Goal: Task Accomplishment & Management: Complete application form

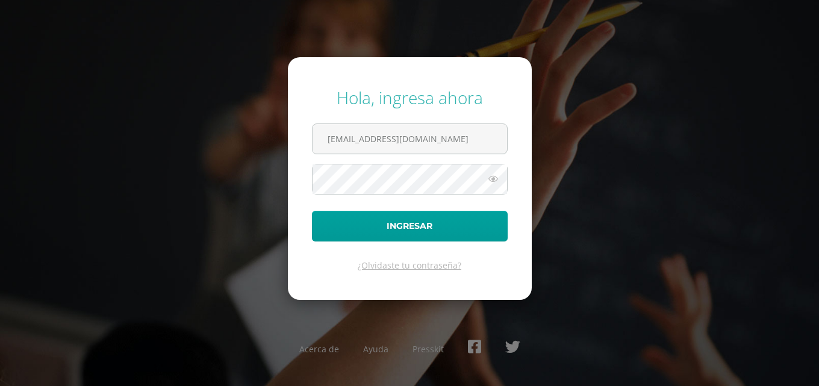
scroll to position [0, 31]
type input "estuardocastaneda14@colegioselshaddai.edu.gt"
click at [312, 211] on button "Ingresar" at bounding box center [410, 226] width 196 height 31
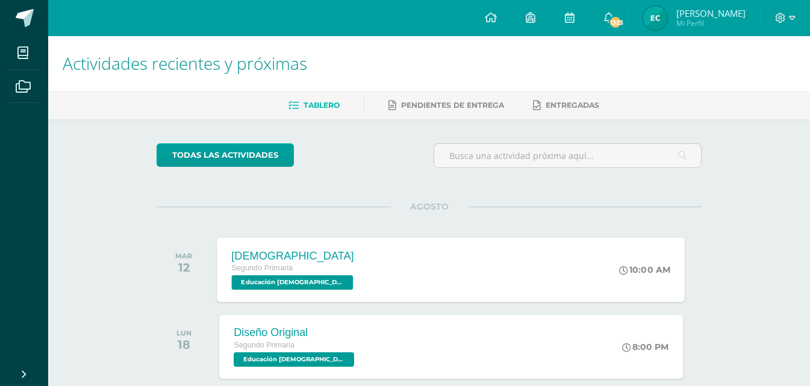
scroll to position [61, 0]
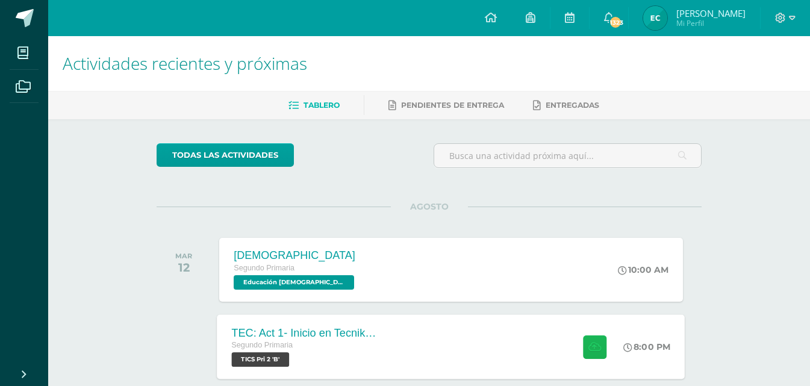
click at [590, 349] on icon at bounding box center [595, 347] width 13 height 10
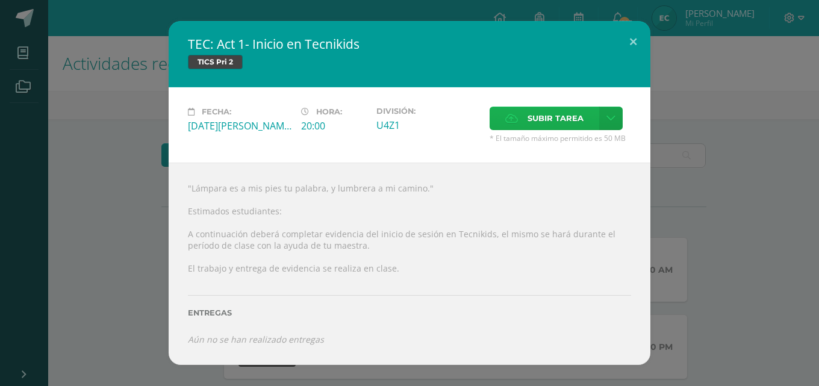
click at [548, 125] on span "Subir tarea" at bounding box center [556, 118] width 56 height 22
click at [0, 0] on input "Subir tarea" at bounding box center [0, 0] width 0 height 0
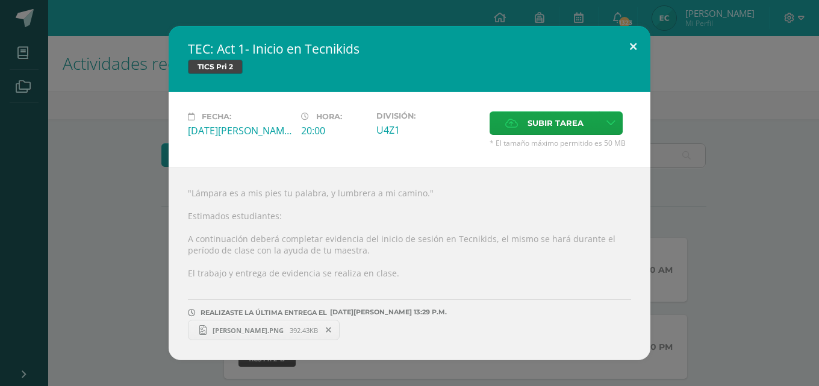
click at [628, 51] on button at bounding box center [633, 46] width 34 height 41
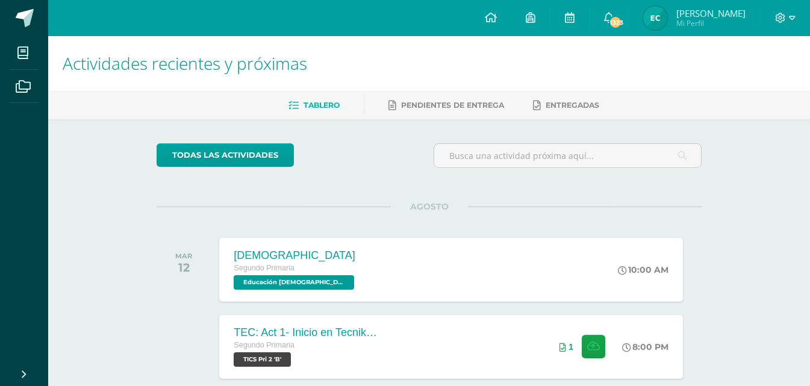
click at [796, 22] on div at bounding box center [785, 18] width 49 height 36
click at [786, 21] on icon at bounding box center [780, 18] width 11 height 11
click at [761, 84] on span "Cerrar sesión" at bounding box center [755, 82] width 54 height 11
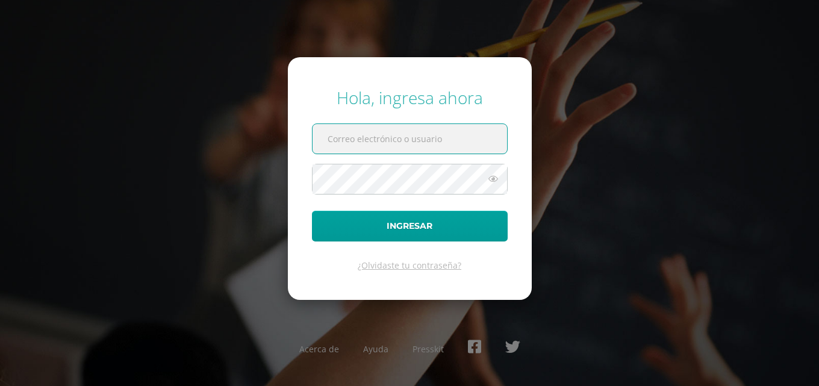
paste input "estebancampos14@colegioselshaddai.edu.gt"
type input "estebancampos14@colegioselshaddai.edu.gt"
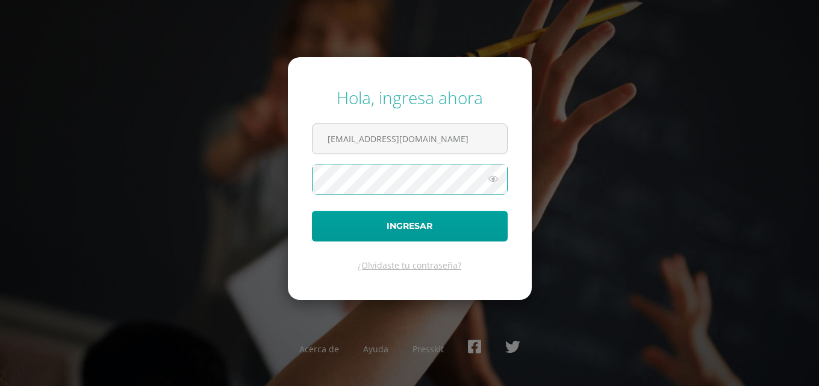
click at [312, 211] on button "Ingresar" at bounding box center [410, 226] width 196 height 31
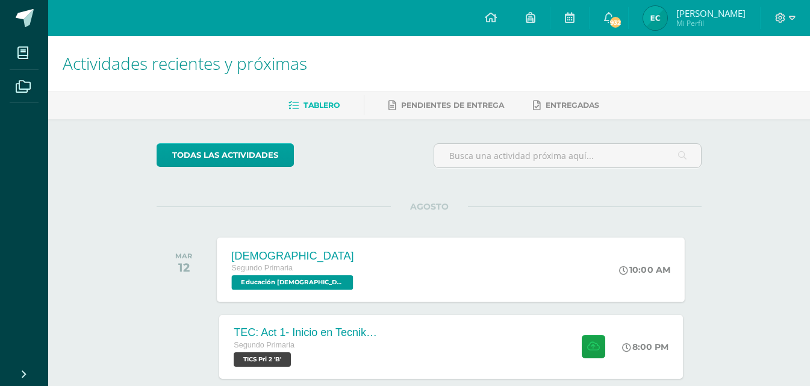
scroll to position [60, 0]
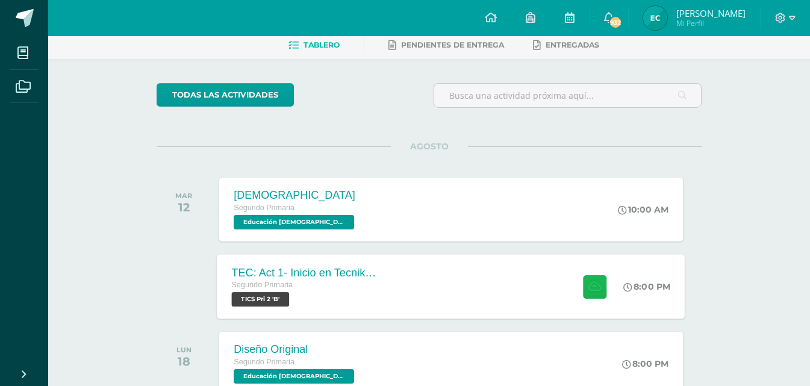
click at [597, 277] on button at bounding box center [594, 286] width 23 height 23
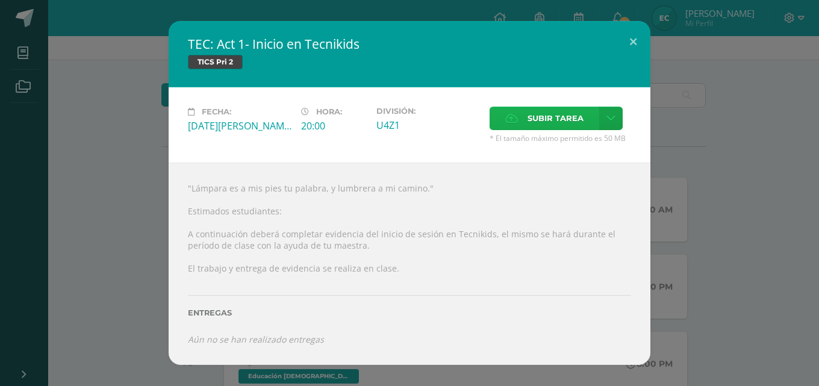
click at [530, 117] on span "Subir tarea" at bounding box center [556, 118] width 56 height 22
click at [0, 0] on input "Subir tarea" at bounding box center [0, 0] width 0 height 0
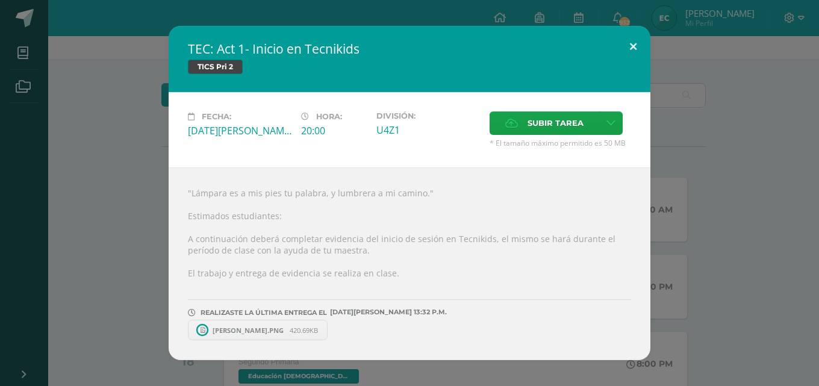
click at [634, 47] on button at bounding box center [633, 46] width 34 height 41
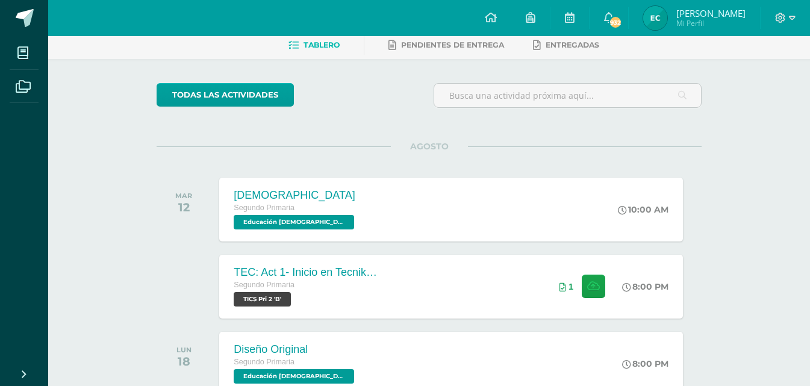
drag, startPoint x: 790, startPoint y: 16, endPoint x: 802, endPoint y: 113, distance: 97.1
click at [810, 128] on html "Hola Esteban Emiliano, bienvenido a Edoo! Mis cursos Archivos Cerrar panel Arte…" at bounding box center [405, 202] width 810 height 525
click at [785, 14] on icon at bounding box center [780, 18] width 11 height 11
click at [742, 83] on span "Cerrar sesión" at bounding box center [755, 82] width 54 height 11
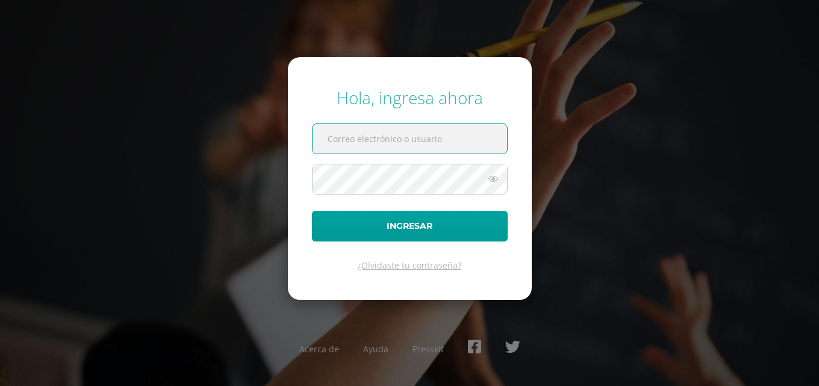
paste input "mathiasoliva14@colegioselshaddai.edu.gt"
type input "mathiasoliva14@colegioselshaddai.edu.gt"
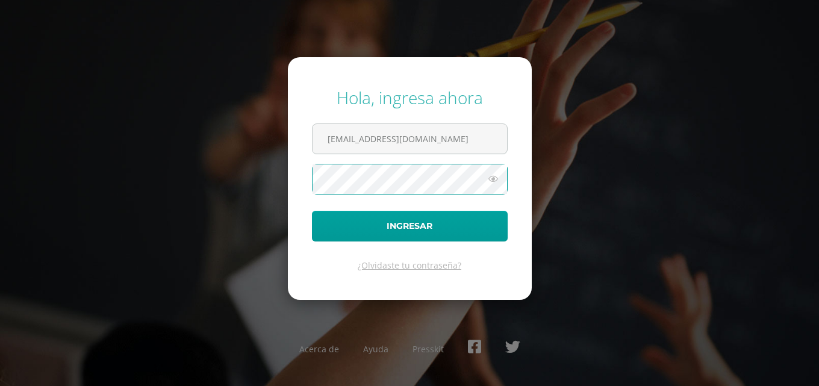
click at [312, 211] on button "Ingresar" at bounding box center [410, 226] width 196 height 31
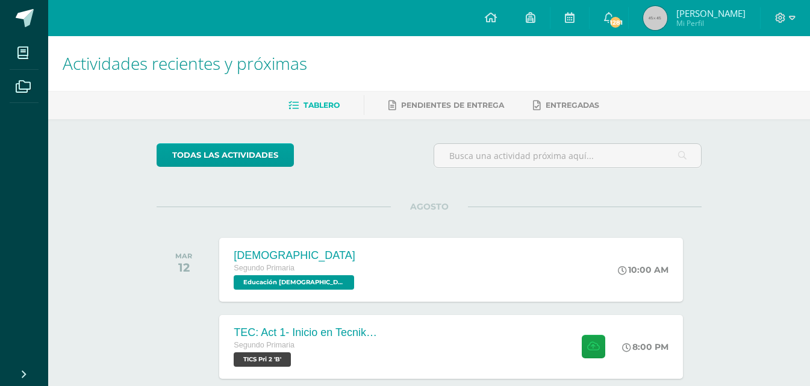
scroll to position [120, 0]
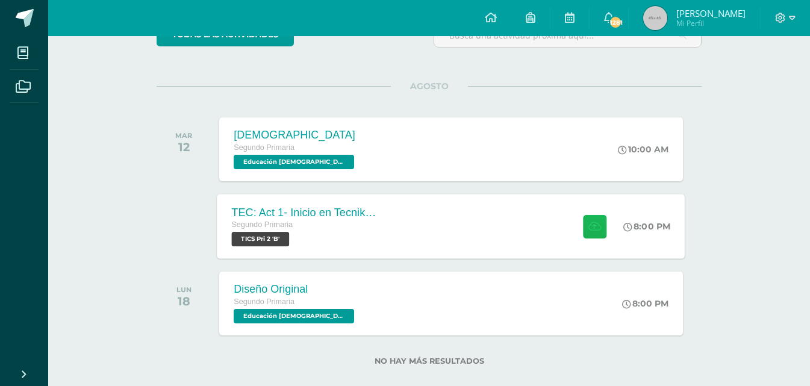
click at [589, 225] on icon at bounding box center [595, 226] width 13 height 10
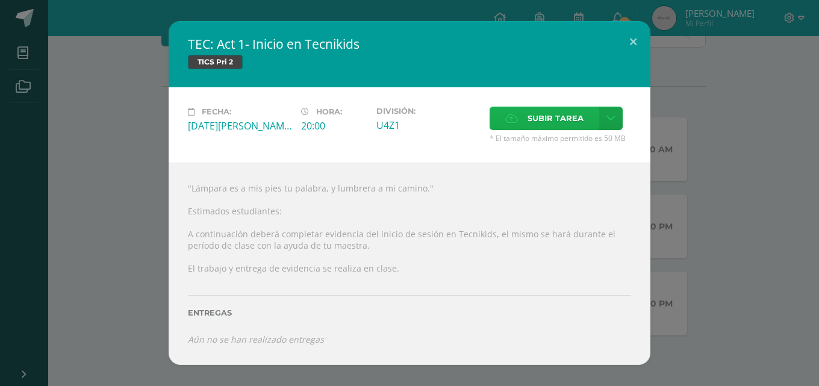
click at [518, 126] on label "Subir tarea" at bounding box center [545, 118] width 110 height 23
click at [0, 0] on input "Subir tarea" at bounding box center [0, 0] width 0 height 0
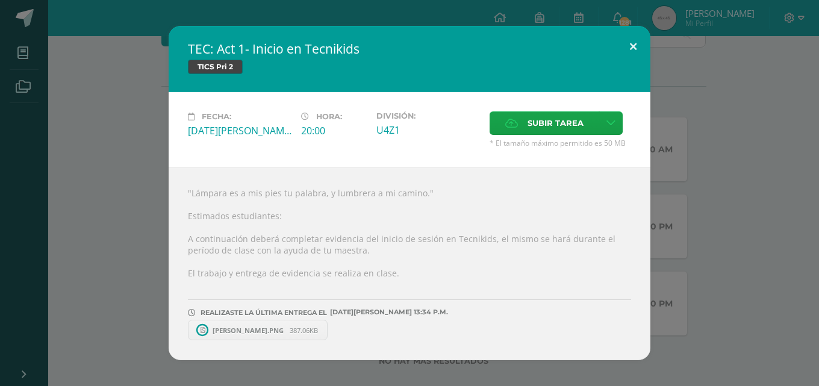
click at [632, 46] on button at bounding box center [633, 46] width 34 height 41
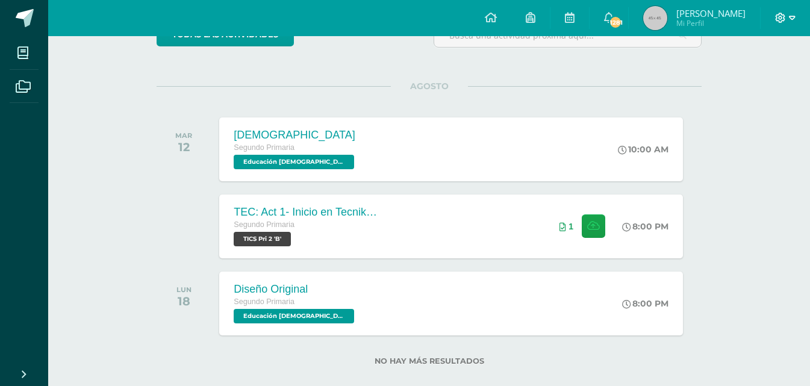
click at [789, 19] on icon at bounding box center [792, 18] width 7 height 11
click at [745, 83] on span "Cerrar sesión" at bounding box center [755, 82] width 54 height 11
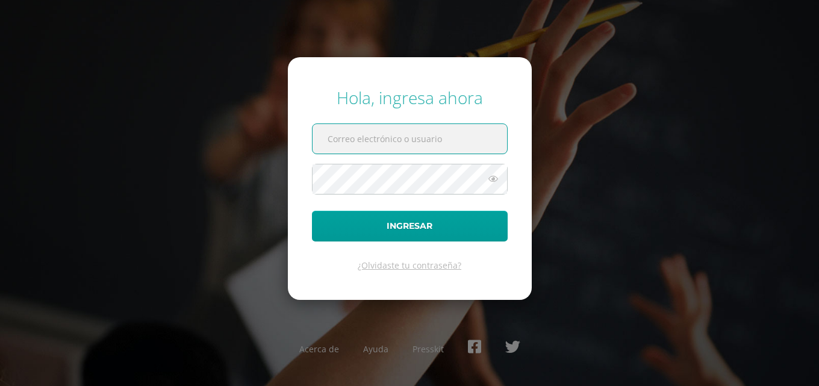
paste input "[EMAIL_ADDRESS][DOMAIN_NAME]"
type input "kristenortiz14@colegioselshaddai.edu.gt"
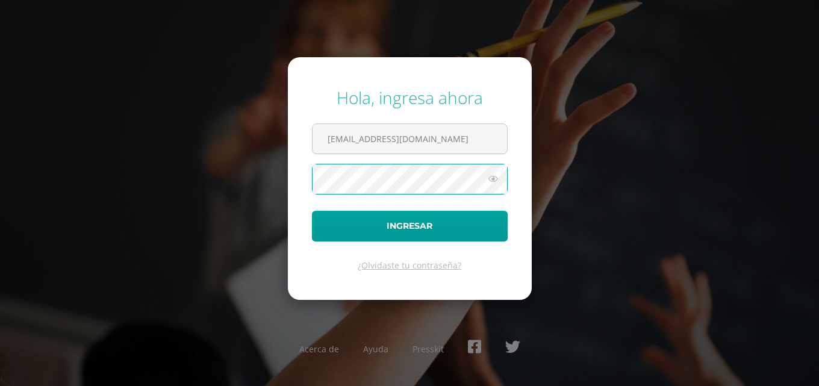
click at [312, 211] on button "Ingresar" at bounding box center [410, 226] width 196 height 31
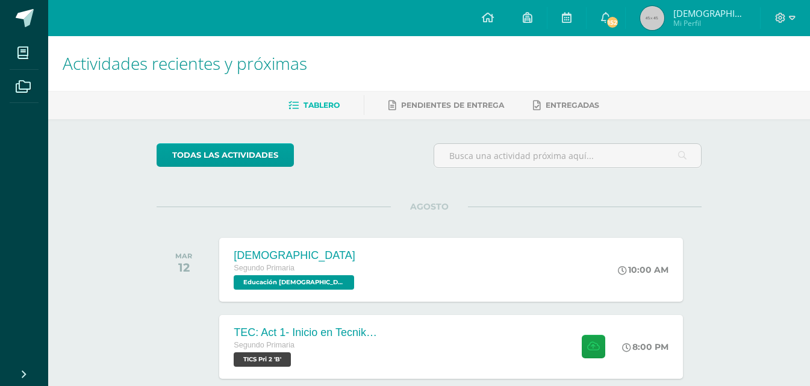
scroll to position [60, 0]
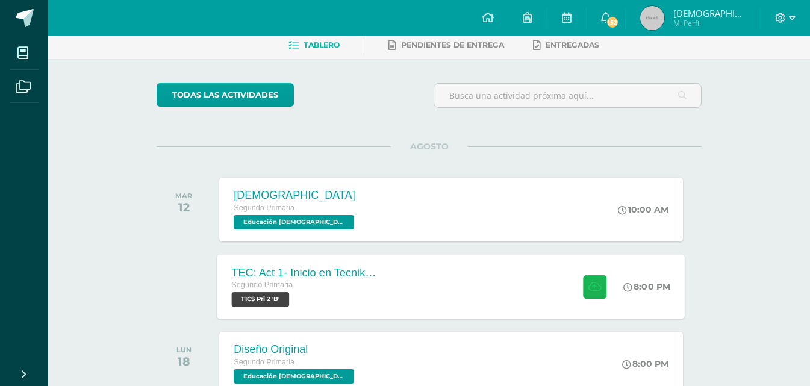
click at [589, 278] on button at bounding box center [594, 286] width 23 height 23
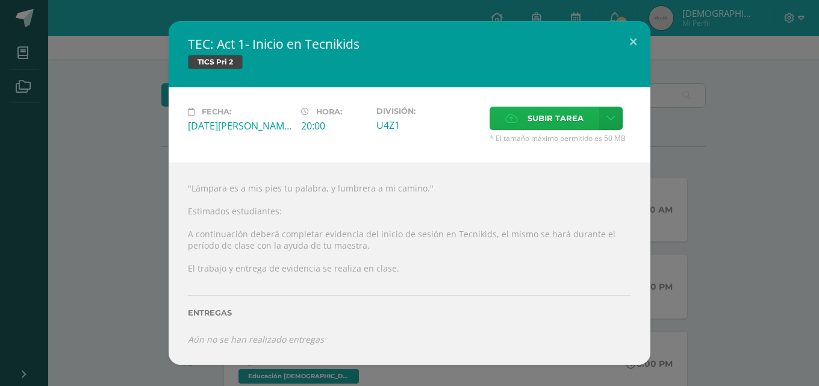
click at [542, 130] on label "Subir tarea" at bounding box center [545, 118] width 110 height 23
click at [0, 0] on input "Subir tarea" at bounding box center [0, 0] width 0 height 0
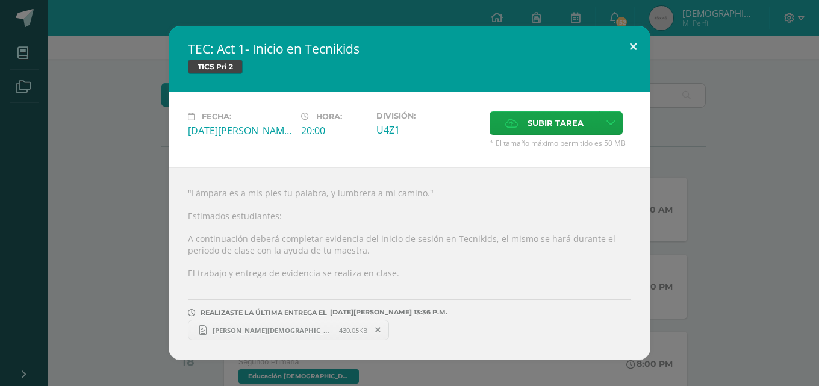
click at [631, 43] on button at bounding box center [633, 46] width 34 height 41
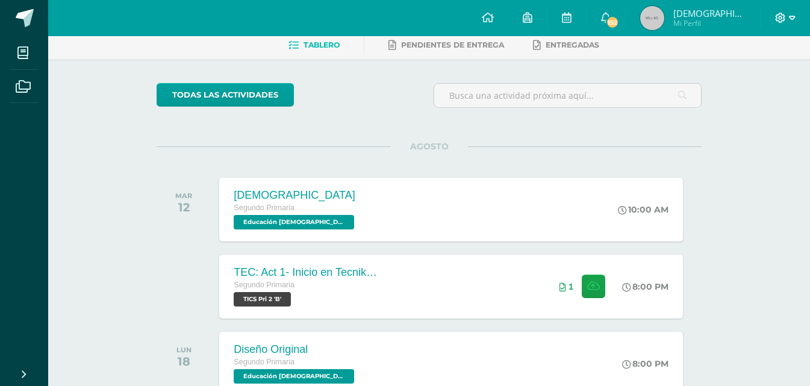
click at [792, 14] on icon at bounding box center [792, 18] width 7 height 11
click at [734, 80] on span "Cerrar sesión" at bounding box center [755, 82] width 54 height 11
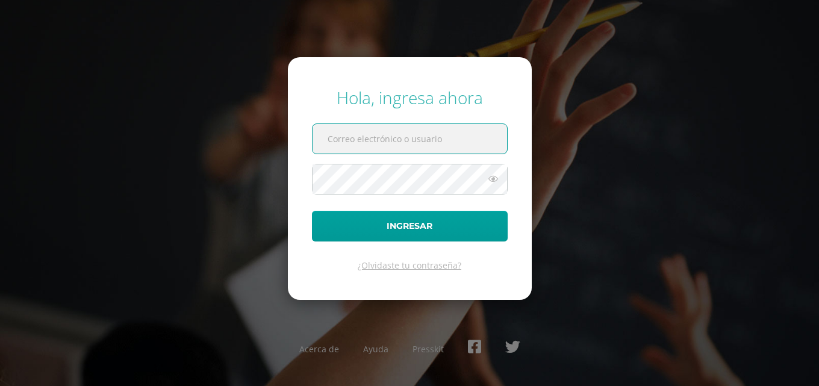
paste input "[EMAIL_ADDRESS][DOMAIN_NAME]"
type input "[EMAIL_ADDRESS][DOMAIN_NAME]"
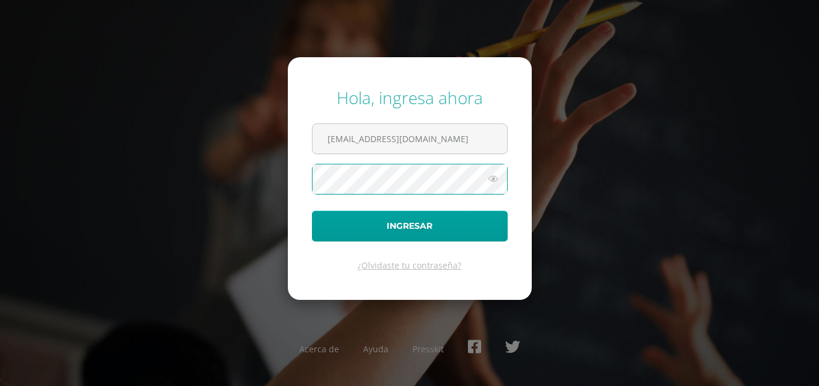
click at [312, 211] on button "Ingresar" at bounding box center [410, 226] width 196 height 31
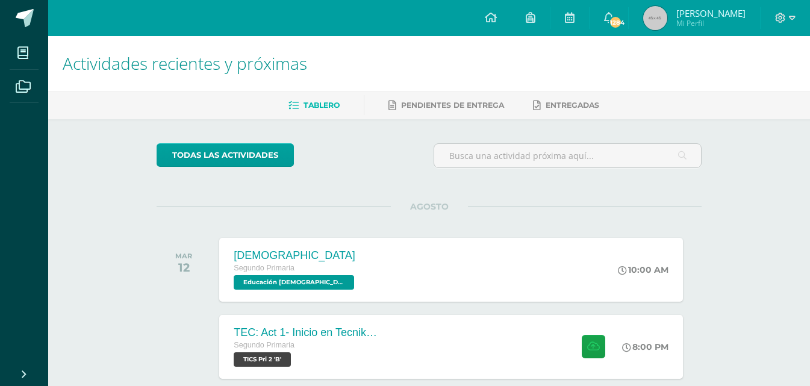
scroll to position [60, 0]
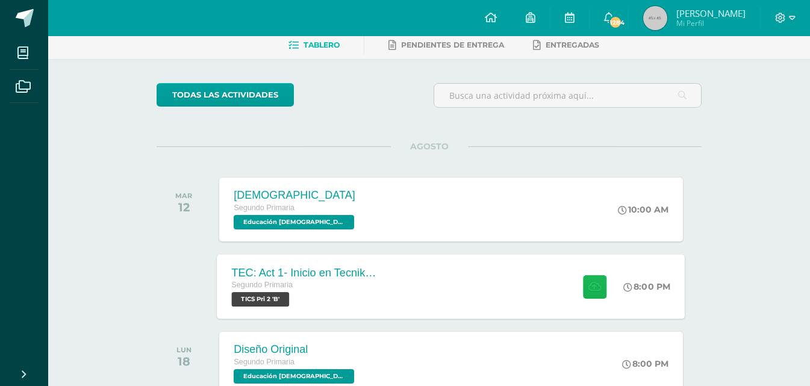
click at [595, 287] on icon at bounding box center [595, 286] width 13 height 10
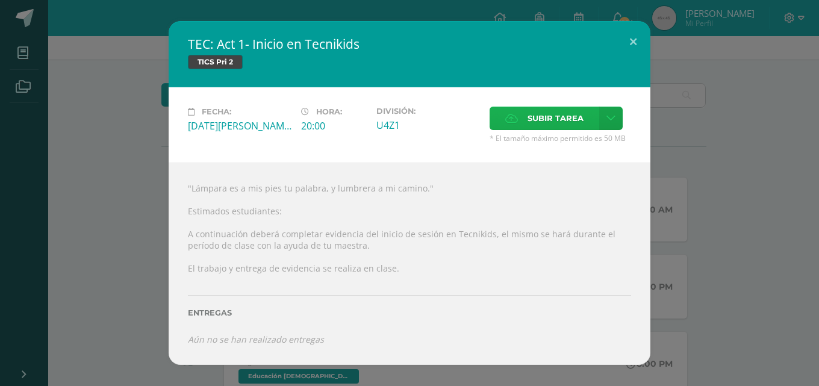
click at [545, 125] on span "Subir tarea" at bounding box center [556, 118] width 56 height 22
click at [0, 0] on input "Subir tarea" at bounding box center [0, 0] width 0 height 0
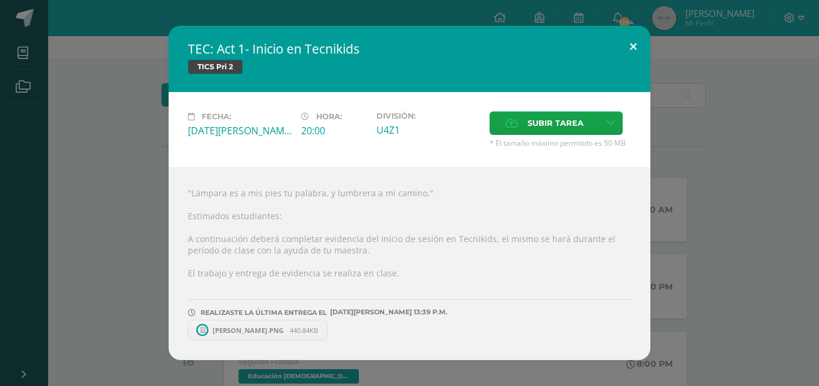
click at [635, 42] on button at bounding box center [633, 46] width 34 height 41
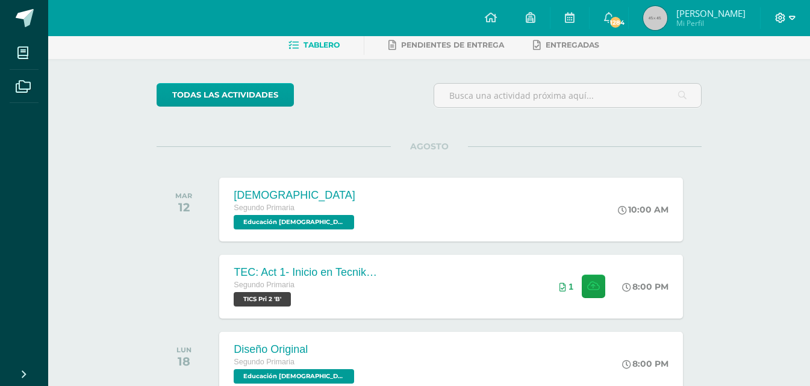
click at [792, 19] on icon at bounding box center [792, 18] width 7 height 4
click at [763, 81] on span "Cerrar sesión" at bounding box center [755, 82] width 54 height 11
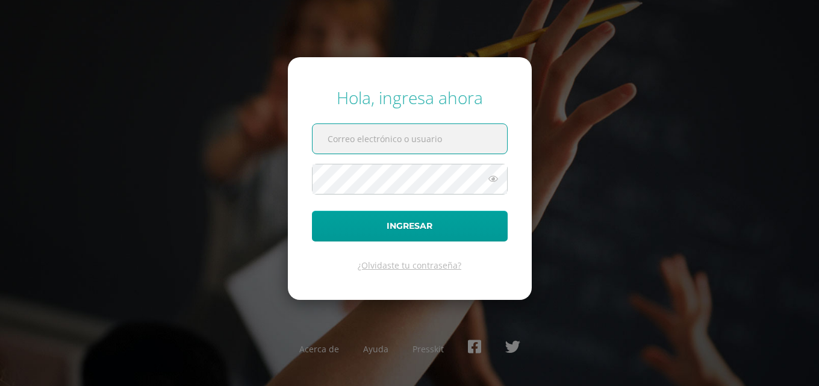
paste input "[EMAIL_ADDRESS][DOMAIN_NAME]"
type input "[EMAIL_ADDRESS][DOMAIN_NAME]"
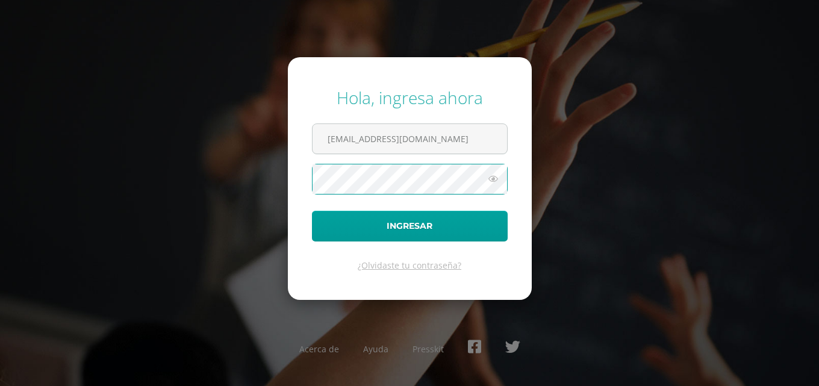
scroll to position [0, 0]
click at [312, 211] on button "Ingresar" at bounding box center [410, 226] width 196 height 31
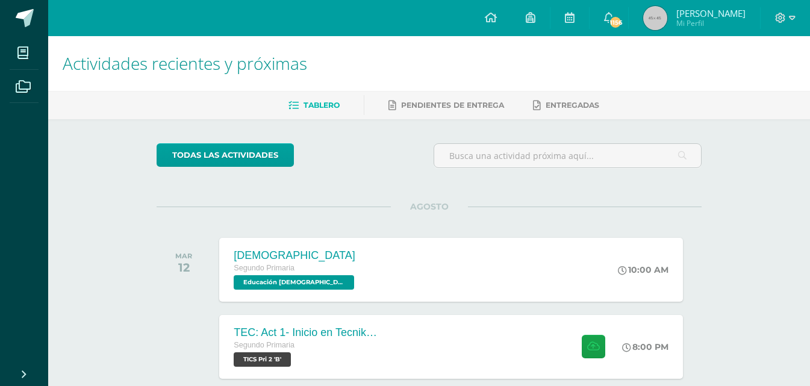
scroll to position [60, 0]
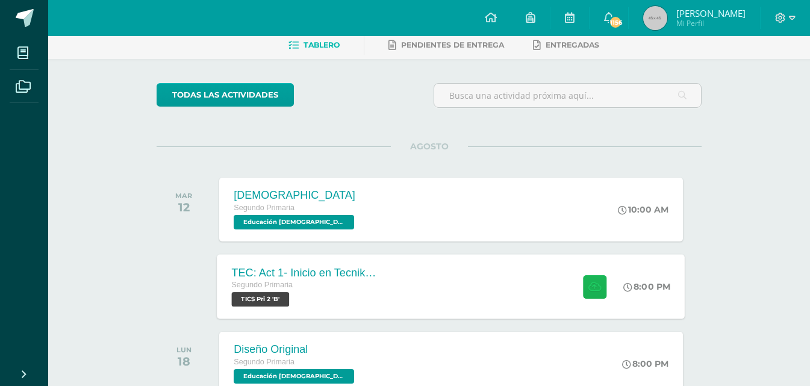
click at [594, 293] on button at bounding box center [594, 286] width 23 height 23
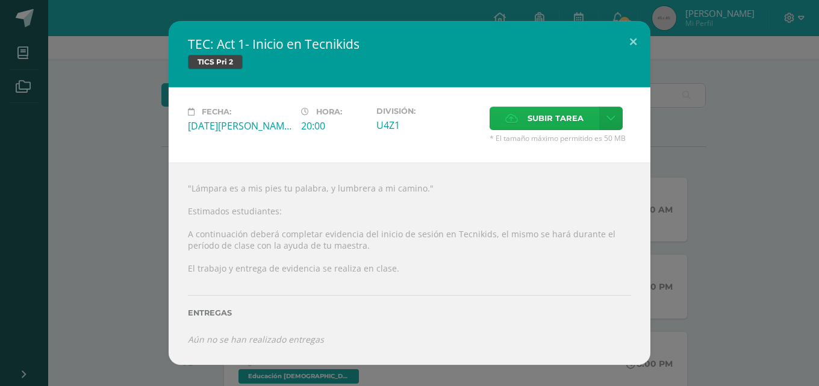
click at [533, 126] on span "Subir tarea" at bounding box center [556, 118] width 56 height 22
click at [0, 0] on input "Subir tarea" at bounding box center [0, 0] width 0 height 0
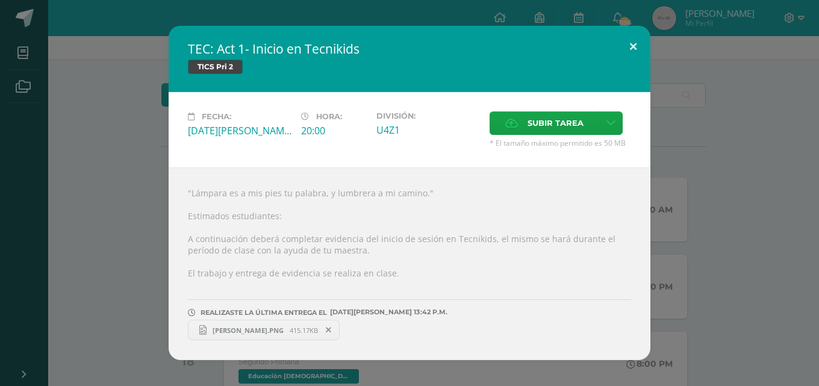
click at [638, 51] on button at bounding box center [633, 46] width 34 height 41
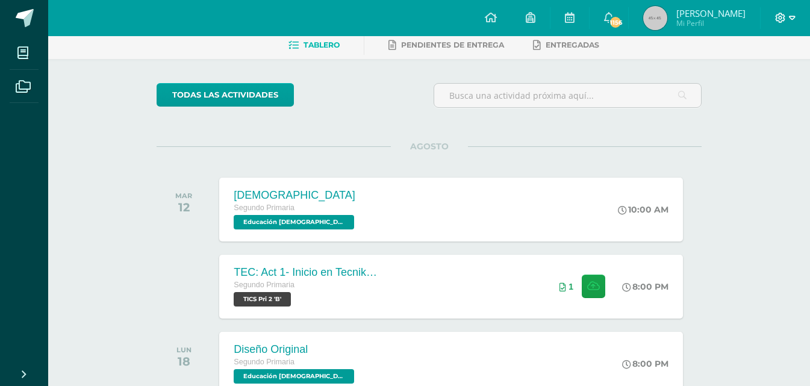
click at [792, 23] on icon at bounding box center [792, 18] width 7 height 11
click at [763, 83] on span "Cerrar sesión" at bounding box center [755, 82] width 54 height 11
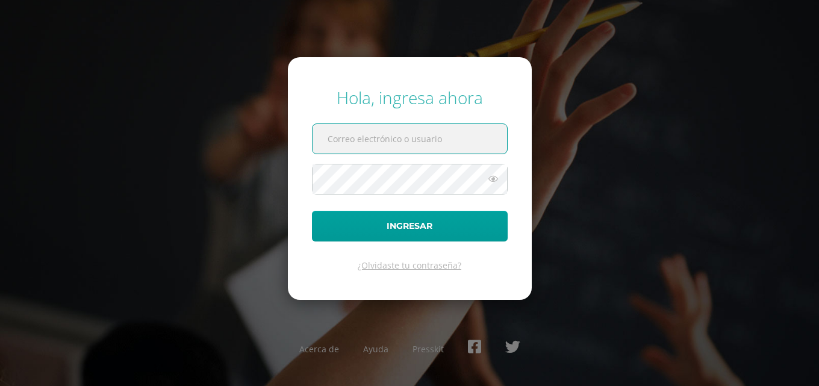
paste input "[EMAIL_ADDRESS][DOMAIN_NAME]"
type input "[EMAIL_ADDRESS][DOMAIN_NAME]"
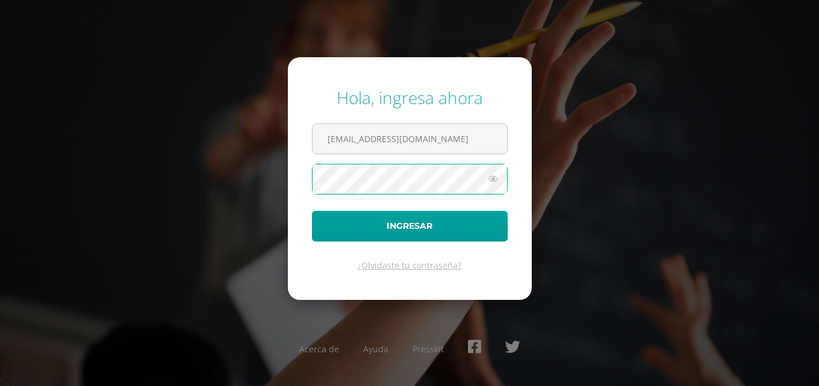
scroll to position [0, 0]
click at [493, 181] on icon at bounding box center [494, 179] width 16 height 14
click at [312, 211] on button "Ingresar" at bounding box center [410, 226] width 196 height 31
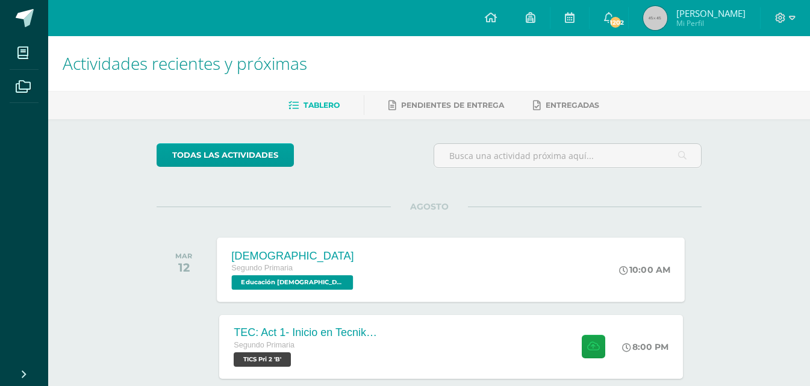
scroll to position [60, 0]
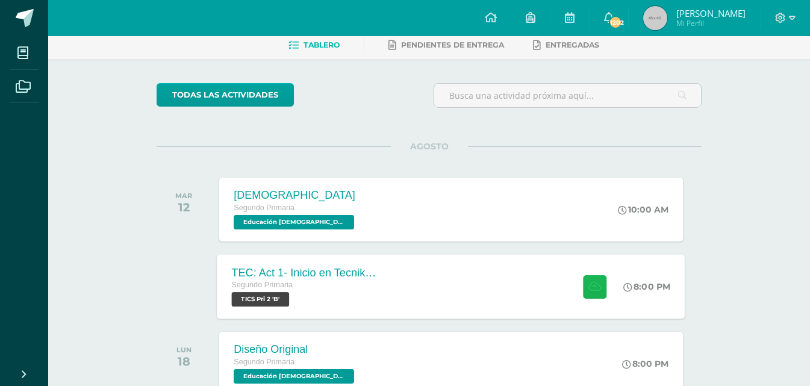
click at [591, 286] on icon at bounding box center [595, 286] width 13 height 10
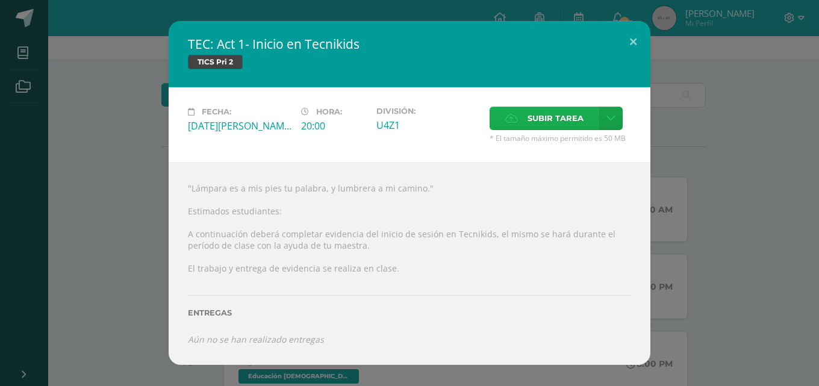
click at [574, 114] on span "Subir tarea" at bounding box center [556, 118] width 56 height 22
click at [0, 0] on input "Subir tarea" at bounding box center [0, 0] width 0 height 0
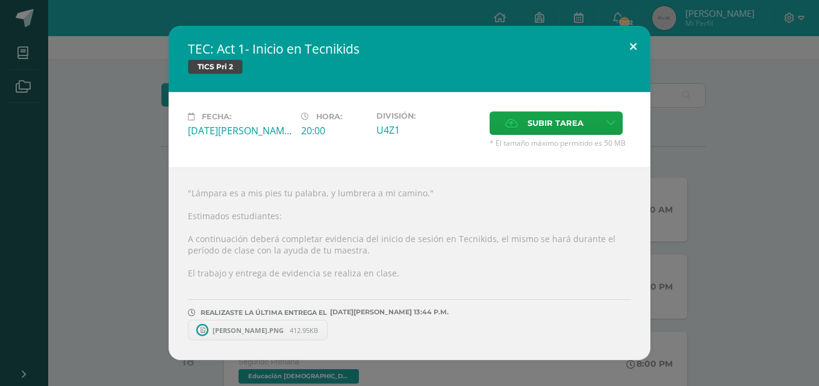
click at [634, 36] on button at bounding box center [633, 46] width 34 height 41
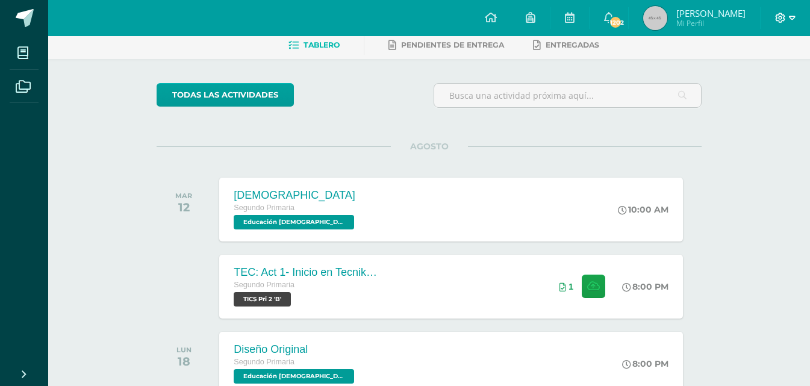
click at [793, 23] on span at bounding box center [785, 17] width 20 height 13
click at [757, 86] on span "Cerrar sesión" at bounding box center [755, 82] width 54 height 11
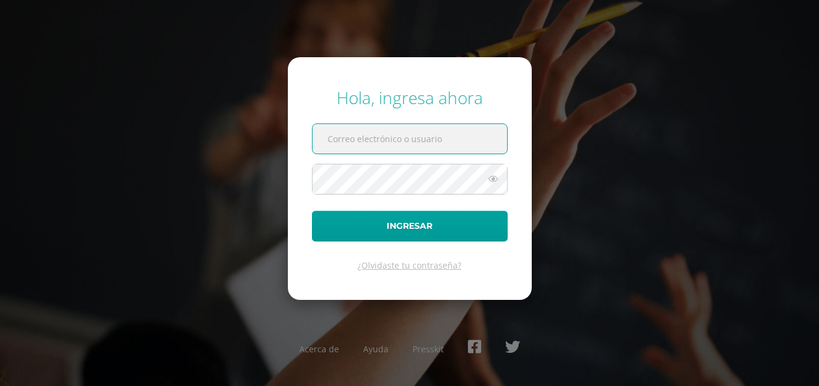
paste input "[EMAIL_ADDRESS][DOMAIN_NAME]"
type input "emmacatalan14@colegioselshaddai.edu.gt"
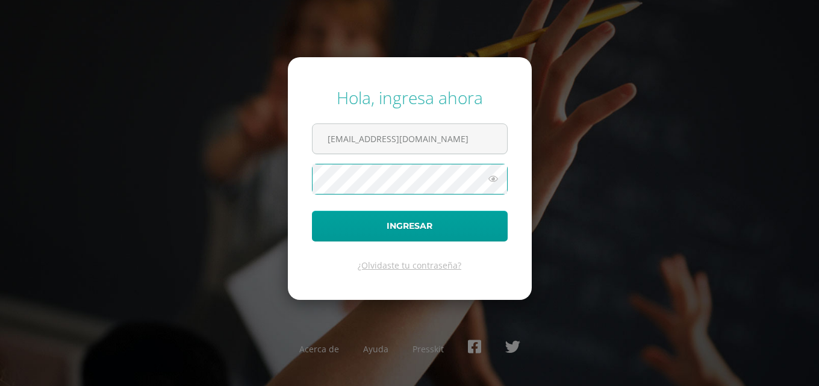
scroll to position [0, 0]
click at [312, 211] on button "Ingresar" at bounding box center [410, 226] width 196 height 31
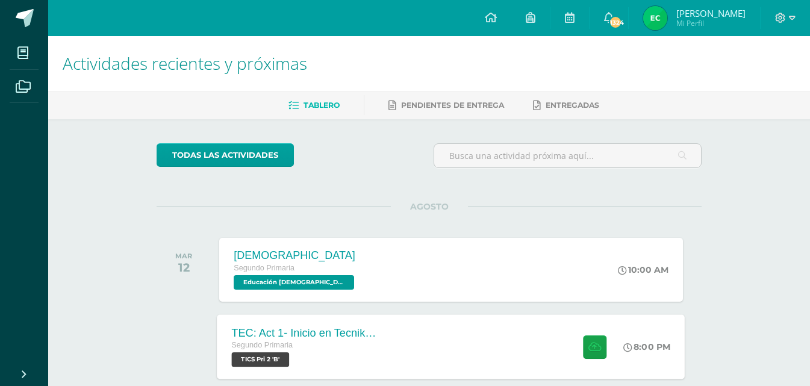
scroll to position [60, 0]
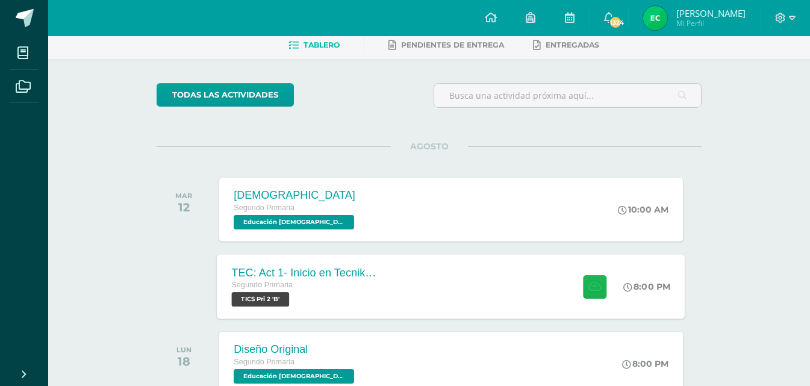
click at [590, 287] on icon at bounding box center [595, 286] width 13 height 10
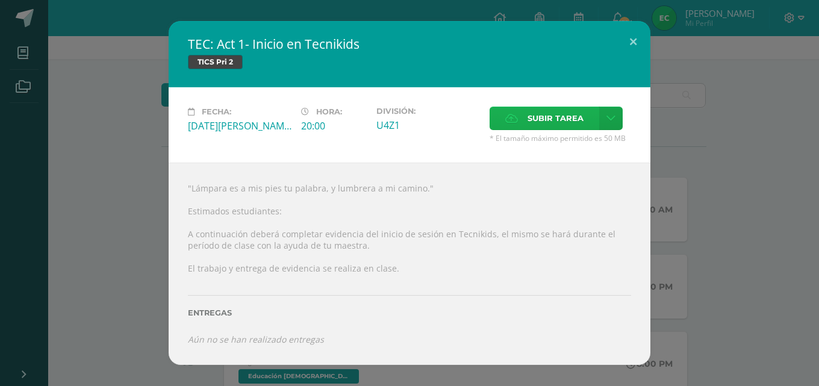
click at [514, 119] on icon at bounding box center [511, 118] width 13 height 8
click at [0, 0] on input "Subir tarea" at bounding box center [0, 0] width 0 height 0
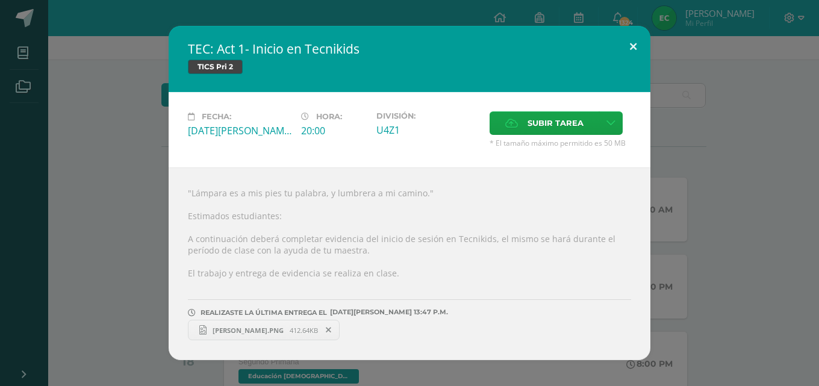
click at [633, 51] on button at bounding box center [633, 46] width 34 height 41
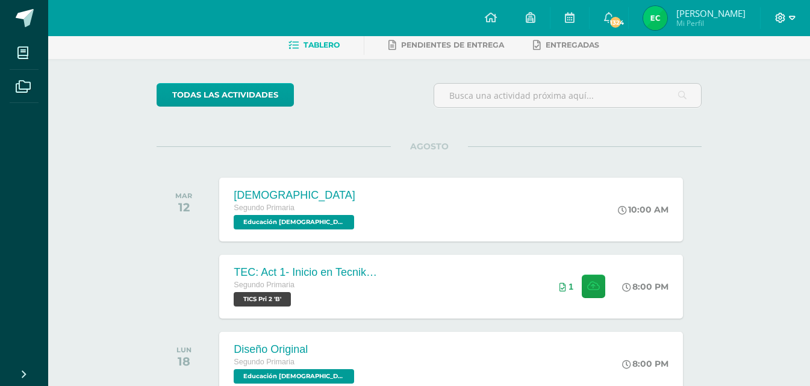
click at [790, 19] on icon at bounding box center [792, 18] width 7 height 11
click at [753, 86] on span "Cerrar sesión" at bounding box center [755, 82] width 54 height 11
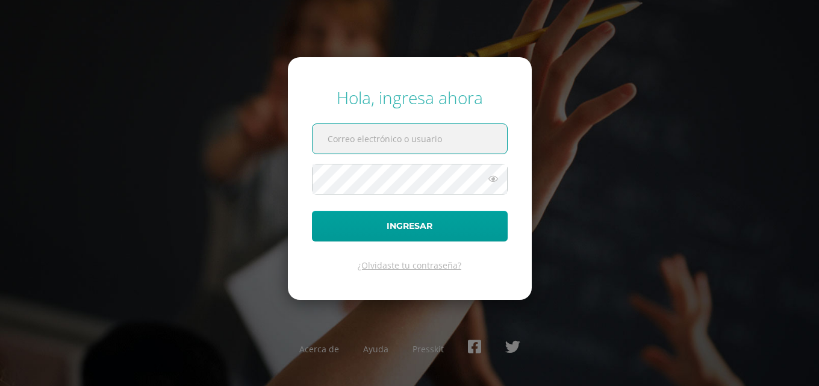
paste input "[EMAIL_ADDRESS][DOMAIN_NAME]"
type input "[EMAIL_ADDRESS][DOMAIN_NAME]"
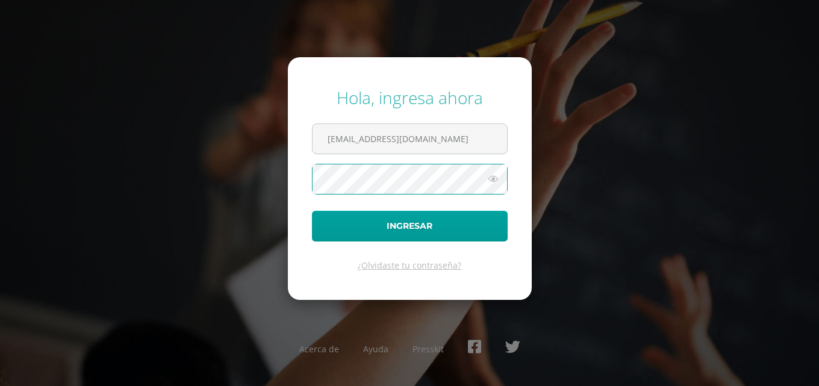
scroll to position [0, 0]
click at [312, 211] on button "Ingresar" at bounding box center [410, 226] width 196 height 31
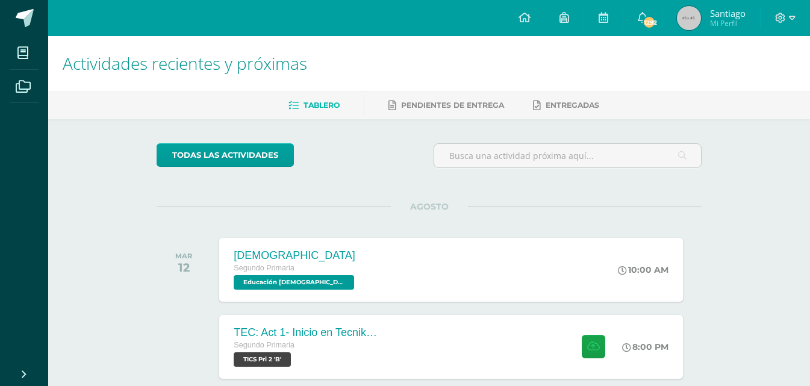
scroll to position [120, 0]
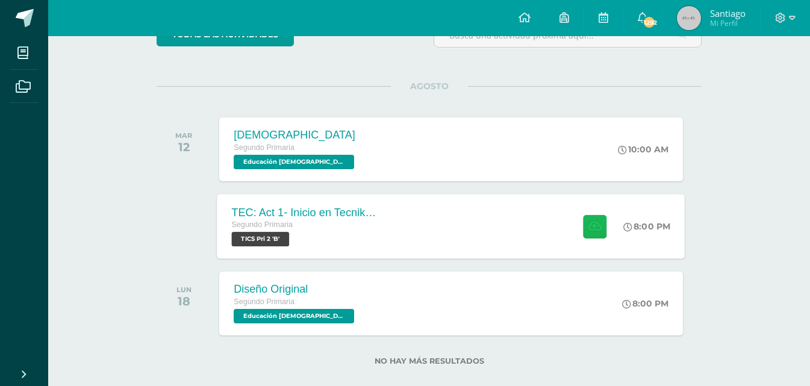
click at [595, 230] on icon at bounding box center [595, 226] width 13 height 10
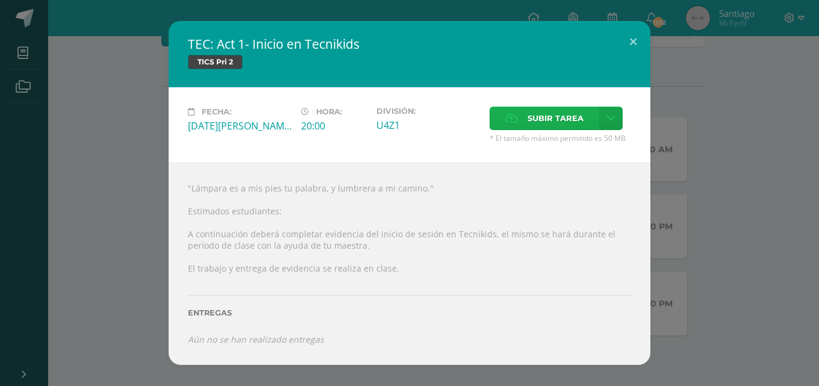
click at [551, 115] on span "Subir tarea" at bounding box center [556, 118] width 56 height 22
click at [0, 0] on input "Subir tarea" at bounding box center [0, 0] width 0 height 0
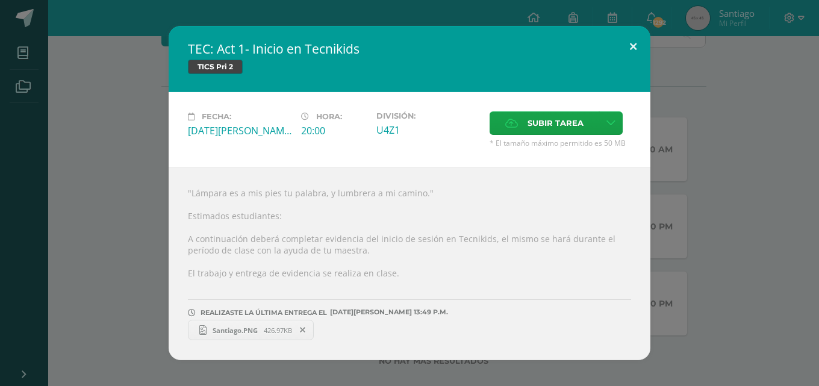
click at [633, 49] on button at bounding box center [633, 46] width 34 height 41
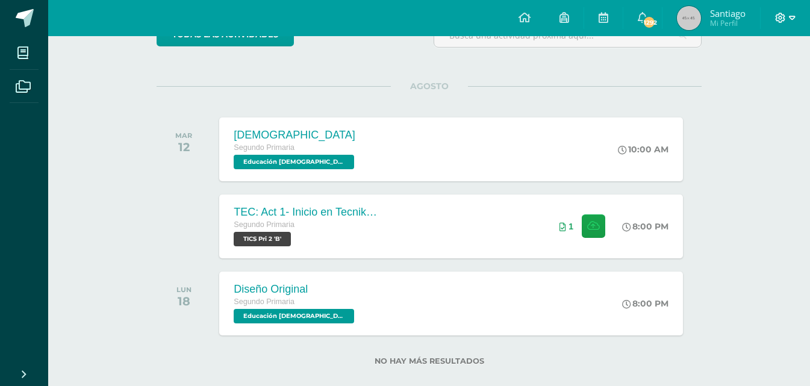
click at [795, 19] on icon at bounding box center [792, 18] width 7 height 11
click at [760, 81] on span "Cerrar sesión" at bounding box center [755, 82] width 54 height 11
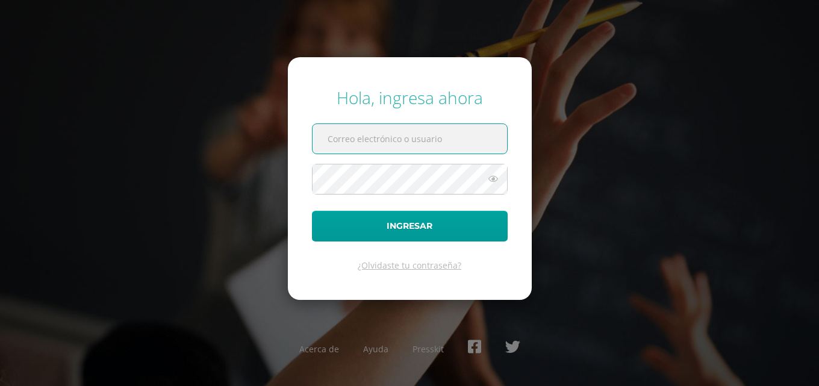
paste input "pablodiaz14@colegioselshaddai.edu.gt"
type input "pablodiaz14@colegioselshaddai.edu.gt"
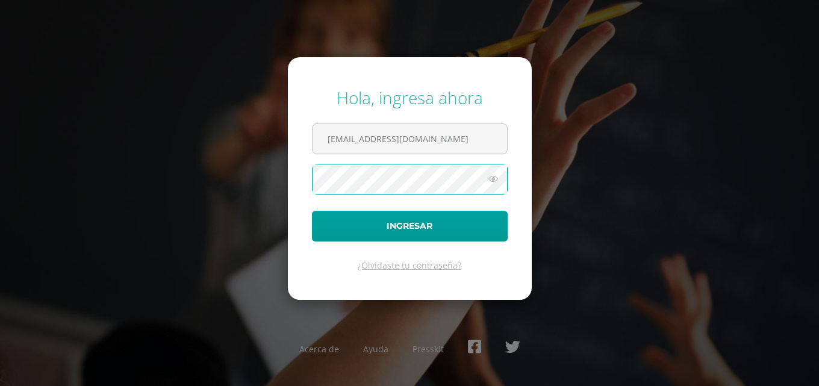
click at [312, 211] on button "Ingresar" at bounding box center [410, 226] width 196 height 31
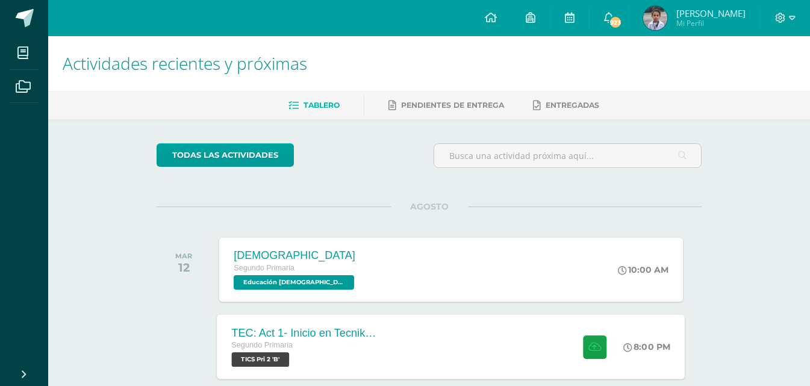
scroll to position [60, 0]
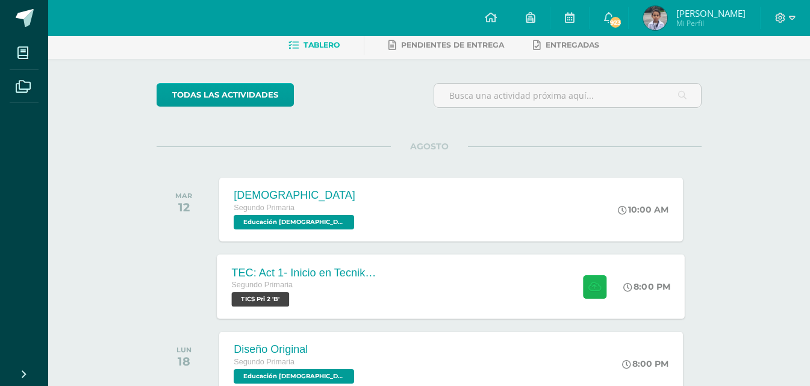
click at [589, 287] on icon at bounding box center [595, 286] width 13 height 10
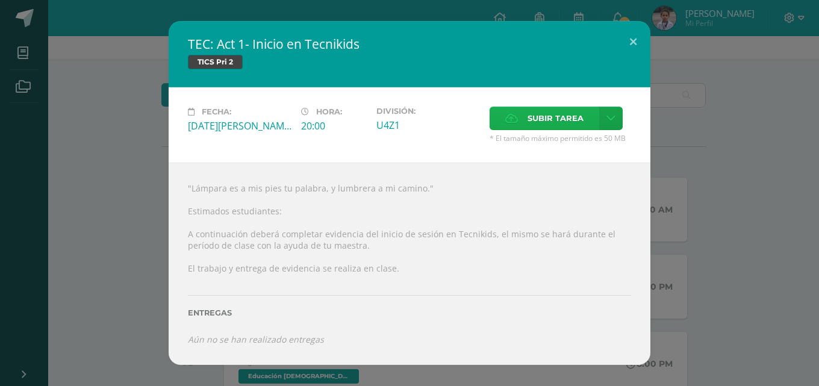
click at [536, 127] on span "Subir tarea" at bounding box center [556, 118] width 56 height 22
click at [0, 0] on input "Subir tarea" at bounding box center [0, 0] width 0 height 0
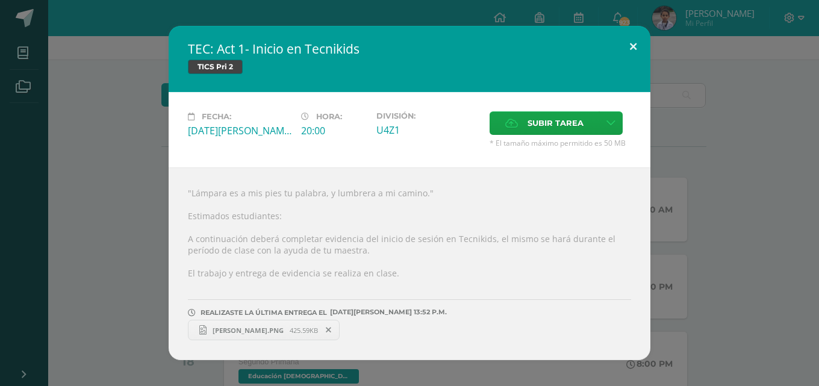
click at [630, 39] on button at bounding box center [633, 46] width 34 height 41
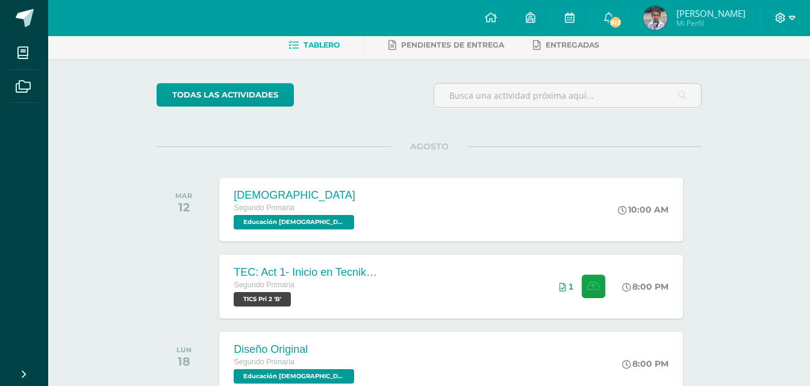
click at [781, 17] on icon at bounding box center [780, 18] width 11 height 11
click at [744, 77] on span "Cerrar sesión" at bounding box center [755, 82] width 54 height 11
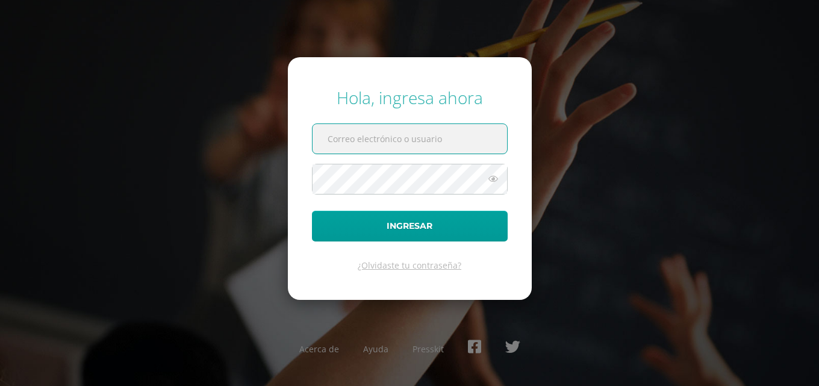
paste input "[EMAIL_ADDRESS][DOMAIN_NAME]"
type input "[EMAIL_ADDRESS][DOMAIN_NAME]"
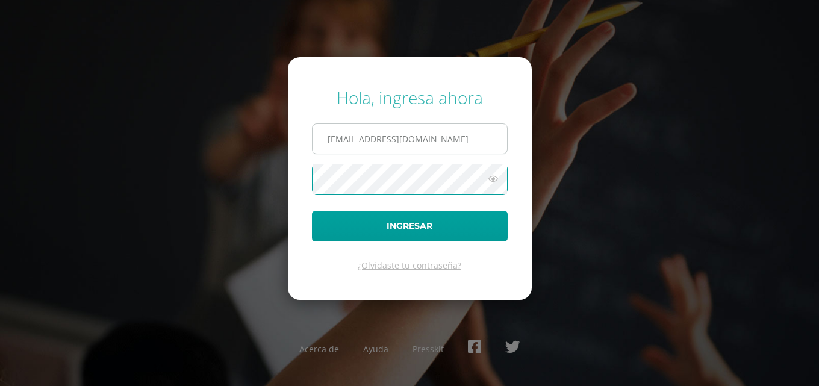
scroll to position [0, 0]
click at [312, 211] on button "Ingresar" at bounding box center [410, 226] width 196 height 31
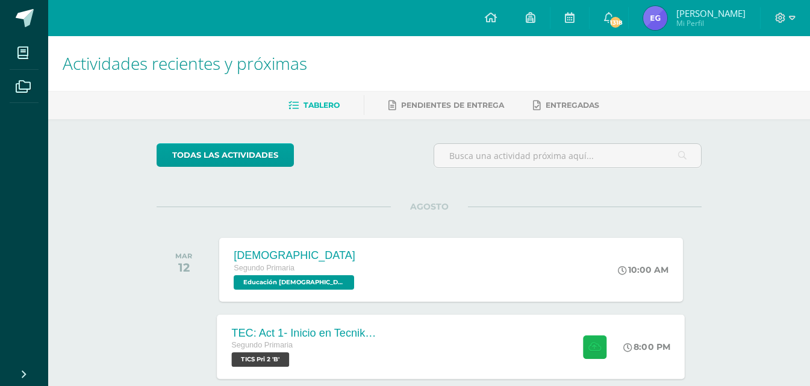
click at [590, 356] on button at bounding box center [594, 346] width 23 height 23
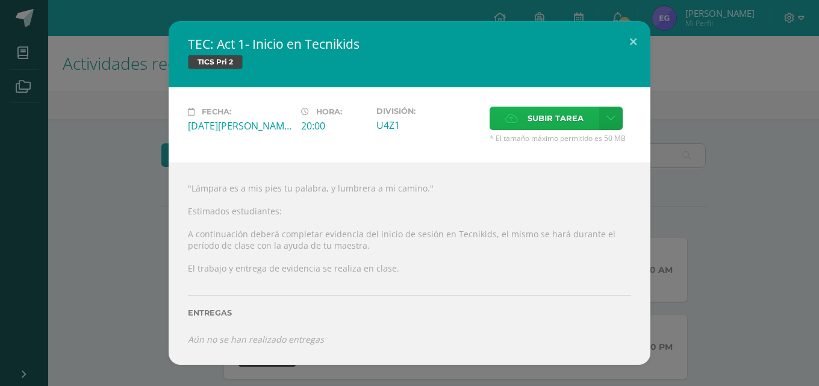
click at [563, 117] on span "Subir tarea" at bounding box center [556, 118] width 56 height 22
click at [0, 0] on input "Subir tarea" at bounding box center [0, 0] width 0 height 0
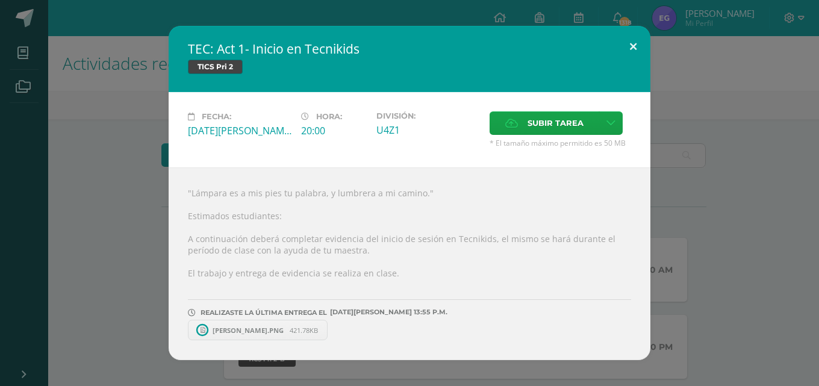
click at [637, 42] on button at bounding box center [633, 46] width 34 height 41
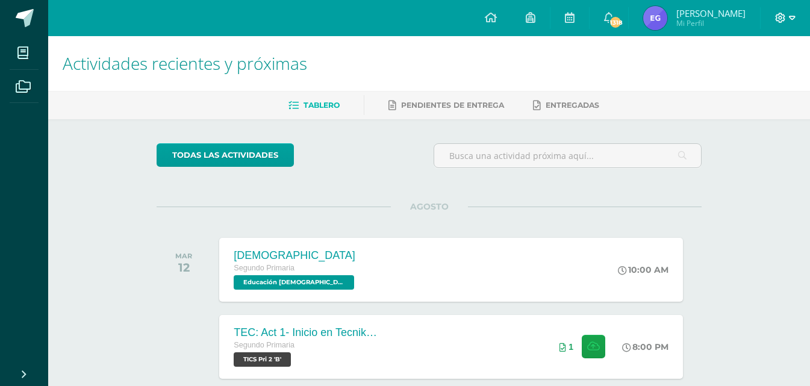
click at [795, 22] on icon at bounding box center [792, 18] width 7 height 11
click at [745, 86] on span "Cerrar sesión" at bounding box center [755, 82] width 54 height 11
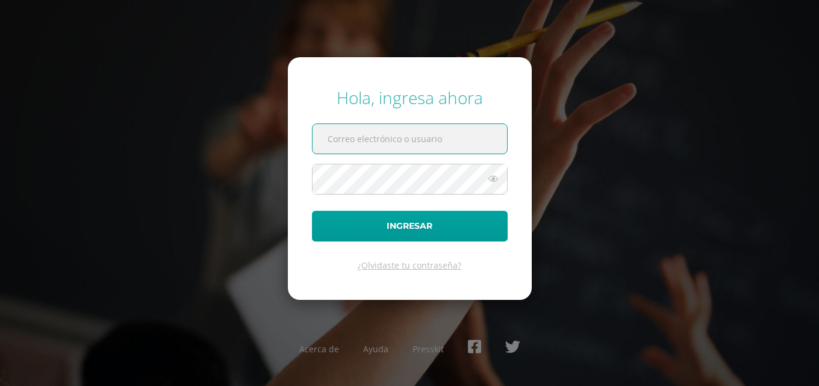
paste input "[EMAIL_ADDRESS][DOMAIN_NAME]"
type input "[EMAIL_ADDRESS][DOMAIN_NAME]"
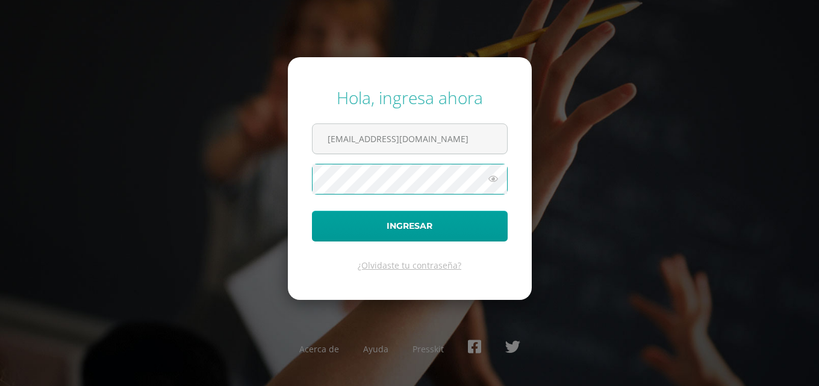
click at [312, 211] on button "Ingresar" at bounding box center [410, 226] width 196 height 31
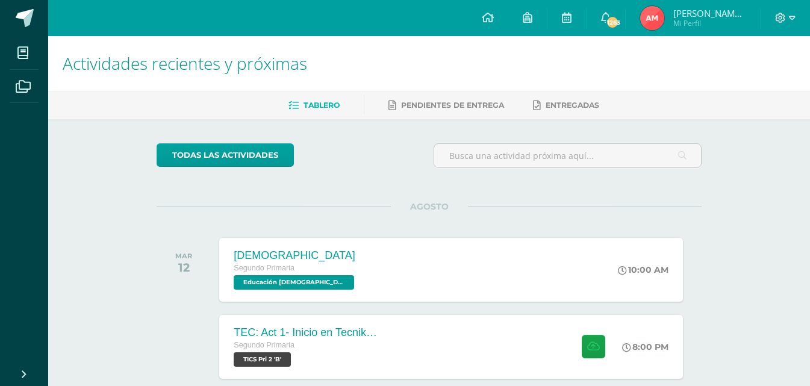
scroll to position [120, 0]
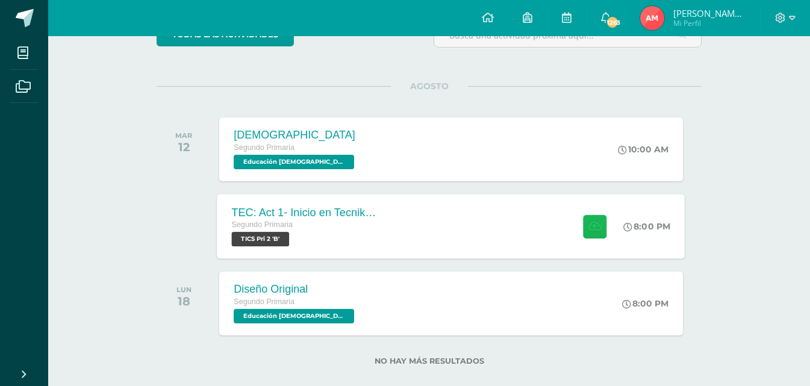
click at [598, 227] on icon at bounding box center [595, 226] width 13 height 10
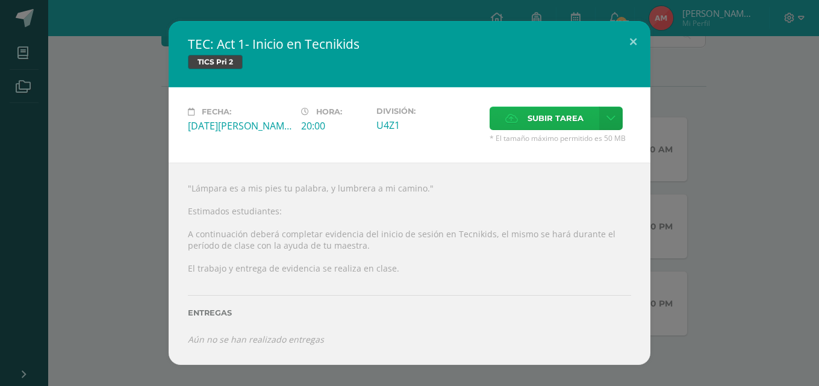
click at [551, 117] on span "Subir tarea" at bounding box center [556, 118] width 56 height 22
click at [0, 0] on input "Subir tarea" at bounding box center [0, 0] width 0 height 0
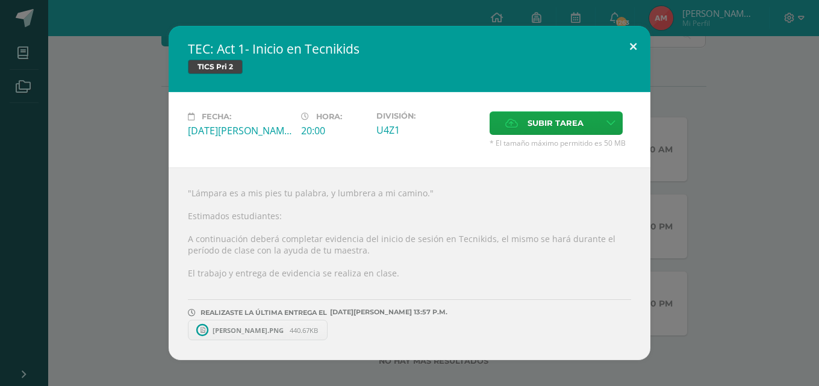
click at [633, 49] on button at bounding box center [633, 46] width 34 height 41
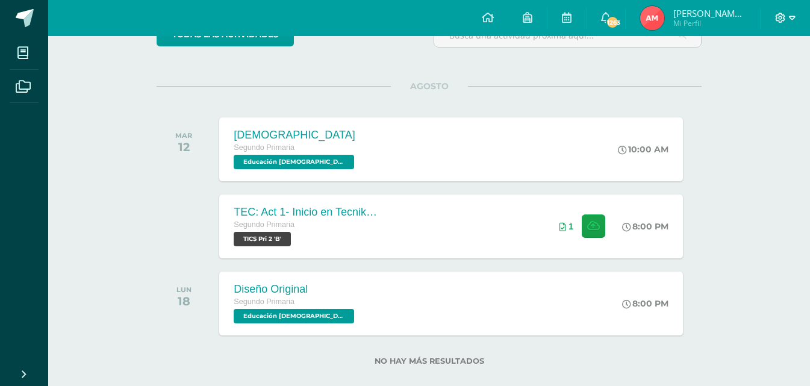
click at [787, 22] on span at bounding box center [785, 17] width 20 height 13
click at [758, 88] on link "Cerrar sesión" at bounding box center [748, 81] width 95 height 17
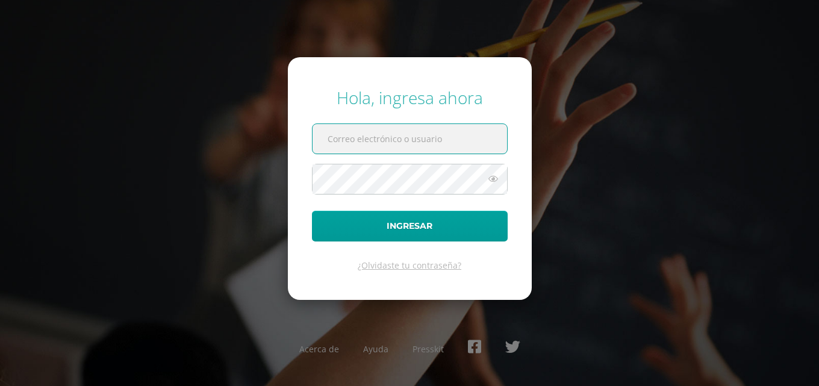
paste input "[EMAIL_ADDRESS][DOMAIN_NAME]"
type input "[EMAIL_ADDRESS][DOMAIN_NAME]"
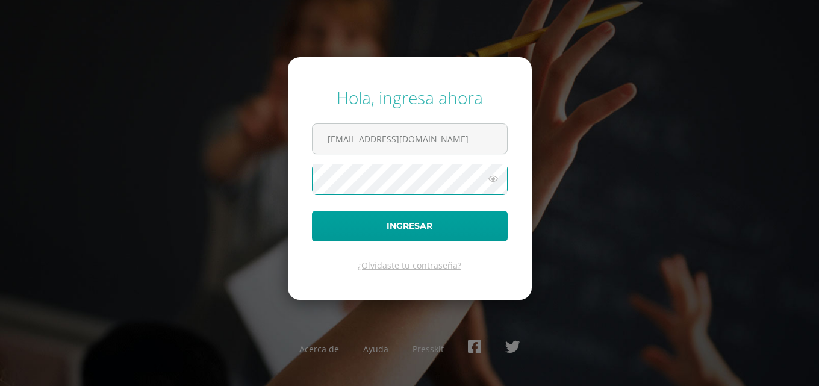
click at [312, 211] on button "Ingresar" at bounding box center [410, 226] width 196 height 31
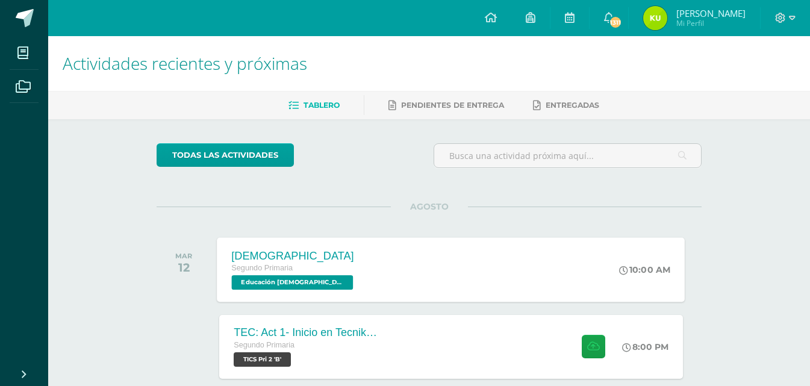
scroll to position [60, 0]
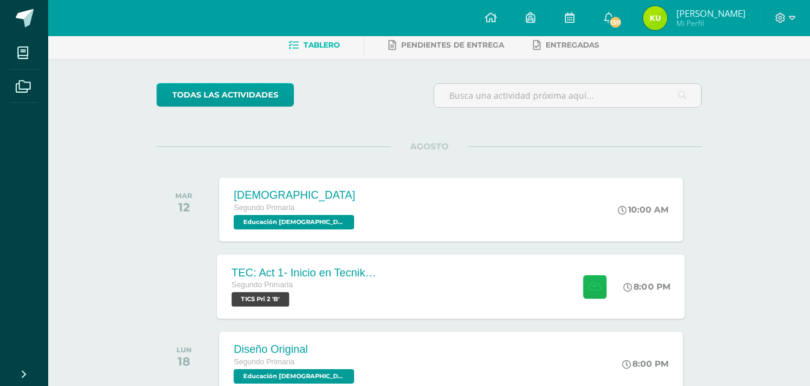
click at [596, 287] on icon at bounding box center [595, 286] width 13 height 10
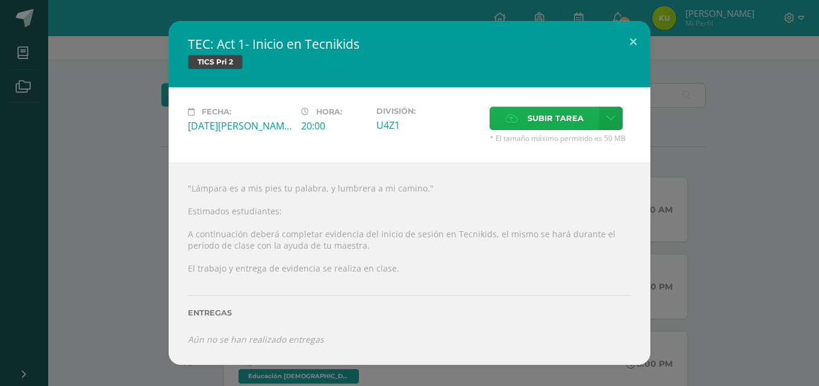
click at [556, 123] on span "Subir tarea" at bounding box center [556, 118] width 56 height 22
click at [0, 0] on input "Subir tarea" at bounding box center [0, 0] width 0 height 0
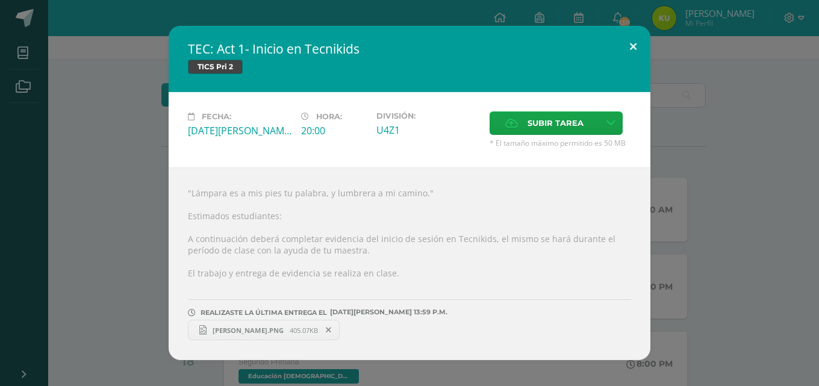
click at [640, 49] on button at bounding box center [633, 46] width 34 height 41
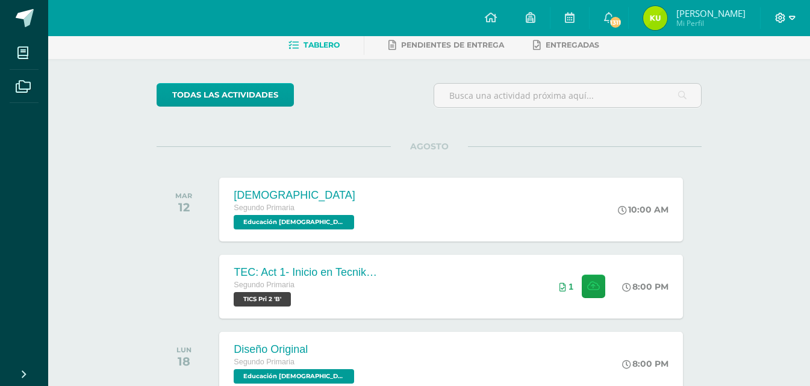
click at [790, 19] on icon at bounding box center [792, 18] width 7 height 11
click at [749, 78] on span "Cerrar sesión" at bounding box center [755, 82] width 54 height 11
